Goal: Information Seeking & Learning: Learn about a topic

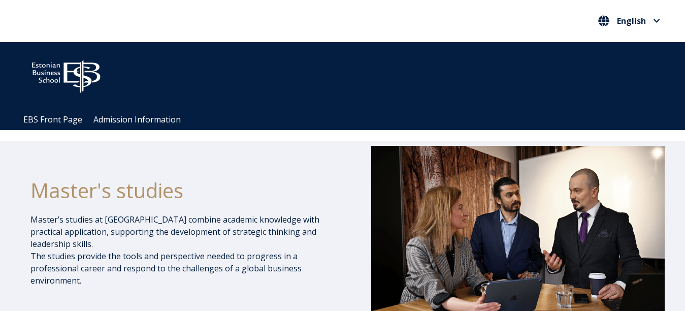
click at [370, 22] on div "Open main menu Close main menu English Eesti Keel English" at bounding box center [343, 21] width 660 height 41
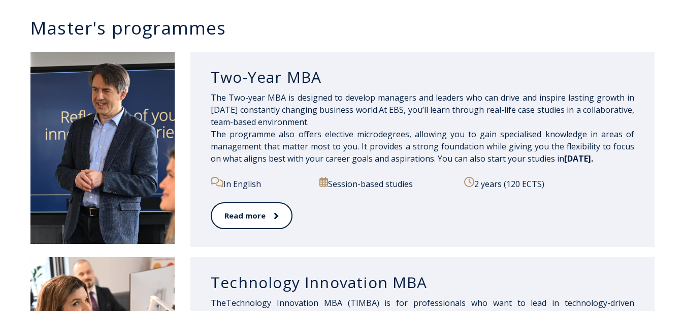
scroll to position [559, 0]
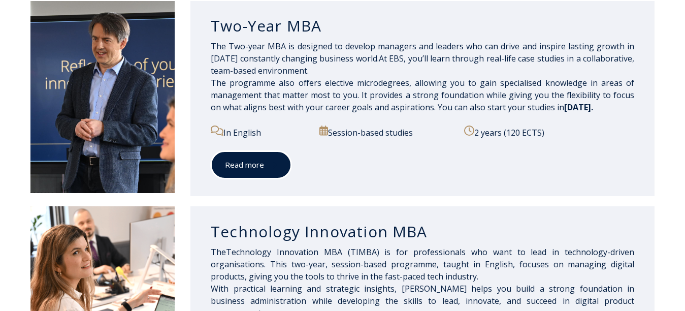
click at [264, 172] on link "Read more" at bounding box center [251, 165] width 81 height 28
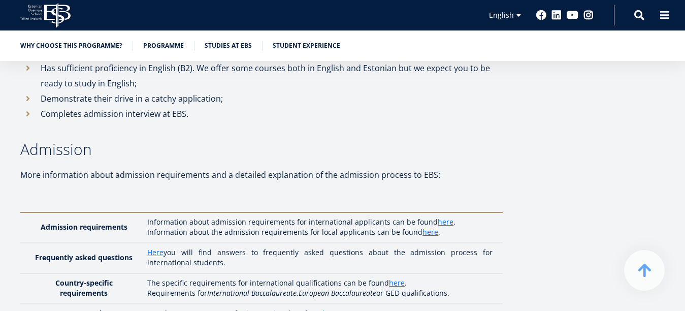
scroll to position [2713, 0]
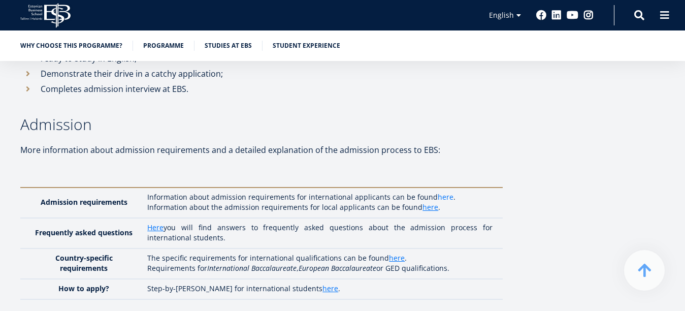
click at [454, 192] on link "here" at bounding box center [446, 197] width 16 height 10
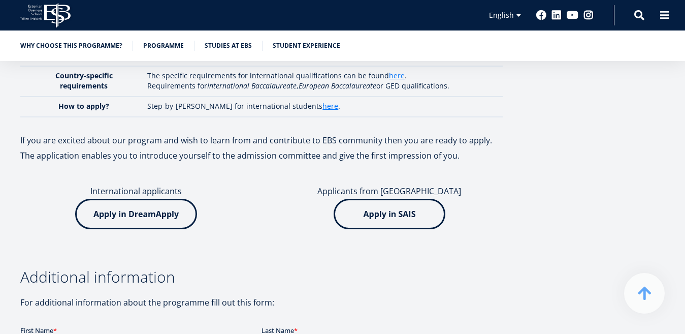
scroll to position [2896, 0]
click at [172, 201] on img at bounding box center [136, 213] width 122 height 30
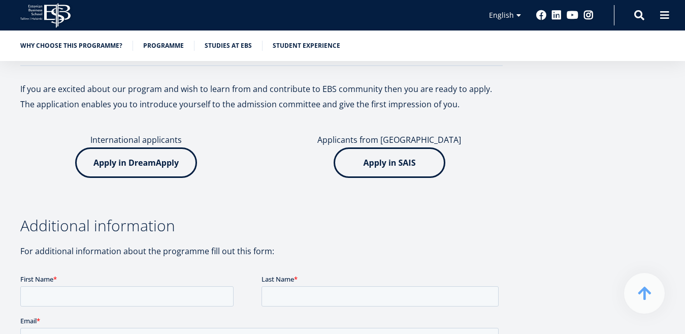
scroll to position [2794, 0]
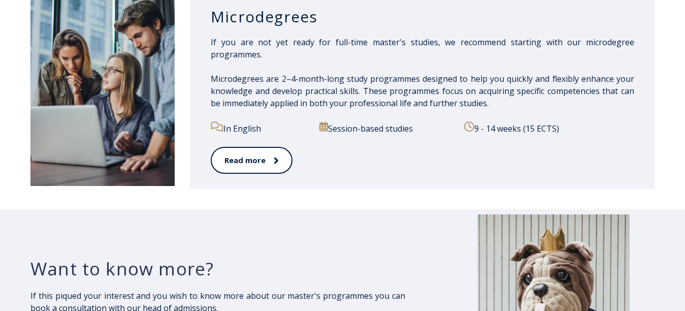
scroll to position [1626, 0]
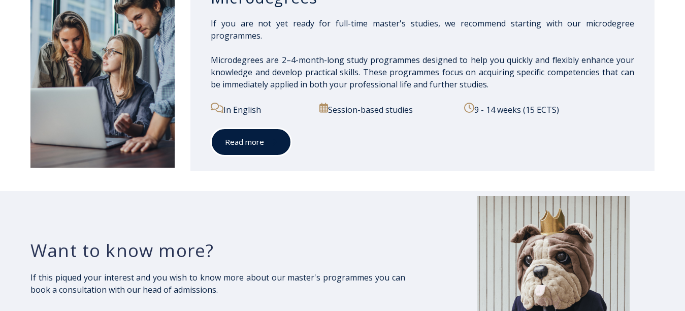
click at [250, 147] on link "Read more" at bounding box center [251, 142] width 81 height 28
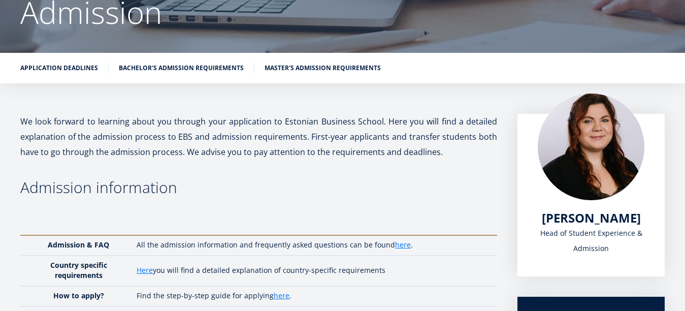
scroll to position [21, 0]
